Goal: Navigation & Orientation: Find specific page/section

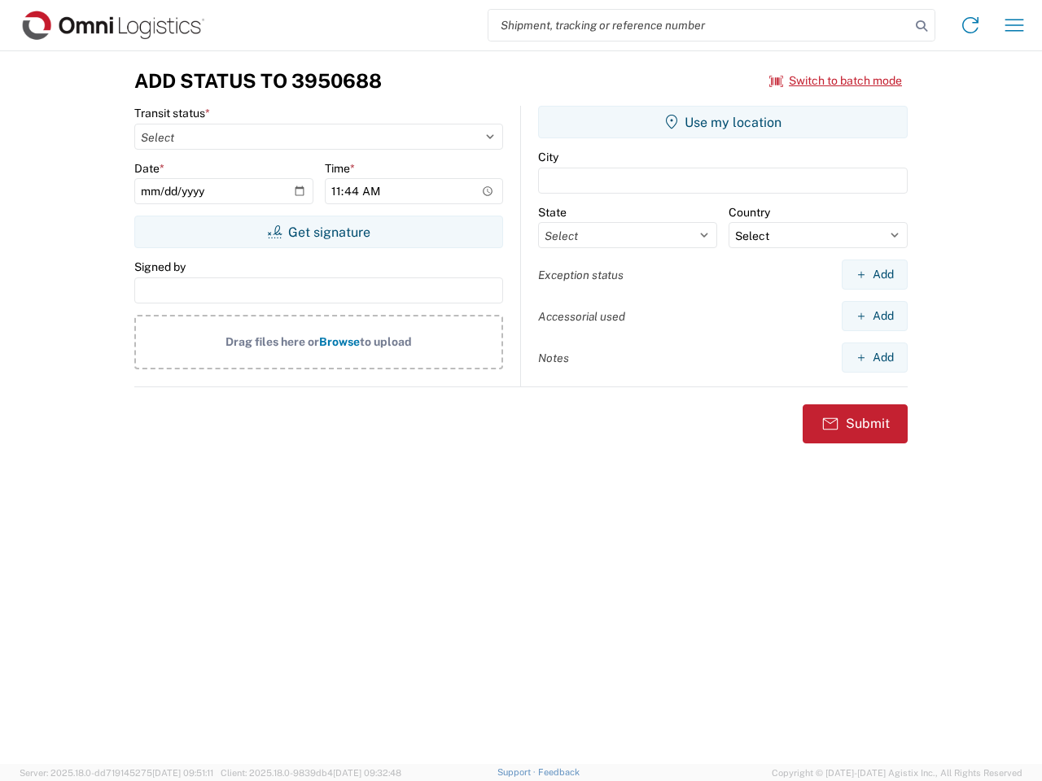
click at [699, 25] on input "search" at bounding box center [699, 25] width 422 height 31
click at [921, 26] on icon at bounding box center [921, 26] width 23 height 23
click at [970, 25] on icon at bounding box center [970, 25] width 26 height 26
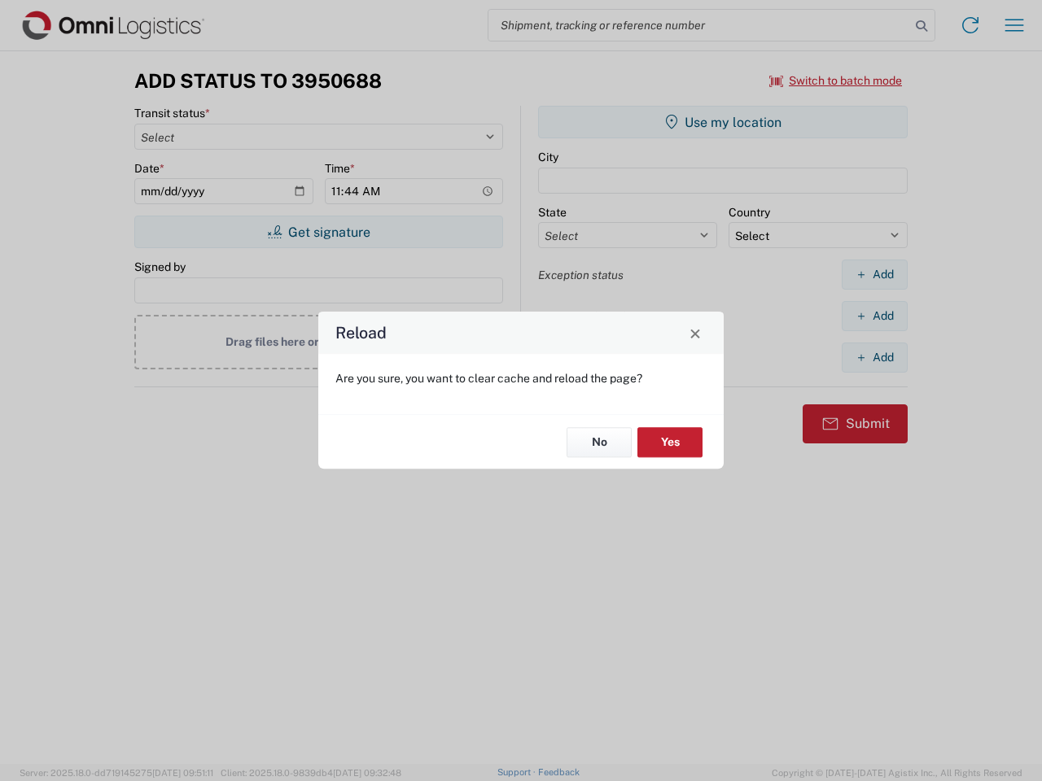
click at [1014, 25] on div "Reload Are you sure, you want to clear cache and reload the page? No Yes" at bounding box center [521, 390] width 1042 height 781
click at [836, 81] on div "Reload Are you sure, you want to clear cache and reload the page? No Yes" at bounding box center [521, 390] width 1042 height 781
click at [318, 232] on div "Reload Are you sure, you want to clear cache and reload the page? No Yes" at bounding box center [521, 390] width 1042 height 781
click at [723, 122] on div "Reload Are you sure, you want to clear cache and reload the page? No Yes" at bounding box center [521, 390] width 1042 height 781
click at [874, 274] on div "Reload Are you sure, you want to clear cache and reload the page? No Yes" at bounding box center [521, 390] width 1042 height 781
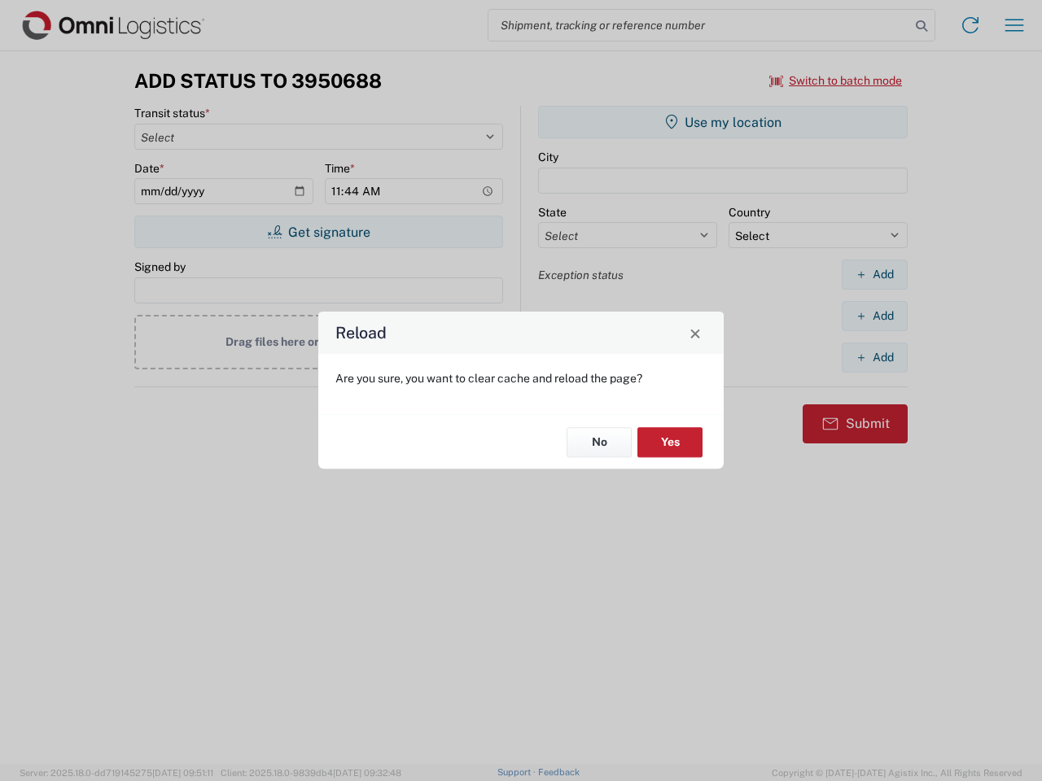
click at [874, 316] on div "Reload Are you sure, you want to clear cache and reload the page? No Yes" at bounding box center [521, 390] width 1042 height 781
click at [874, 357] on div "Reload Are you sure, you want to clear cache and reload the page? No Yes" at bounding box center [521, 390] width 1042 height 781
